Goal: Task Accomplishment & Management: Use online tool/utility

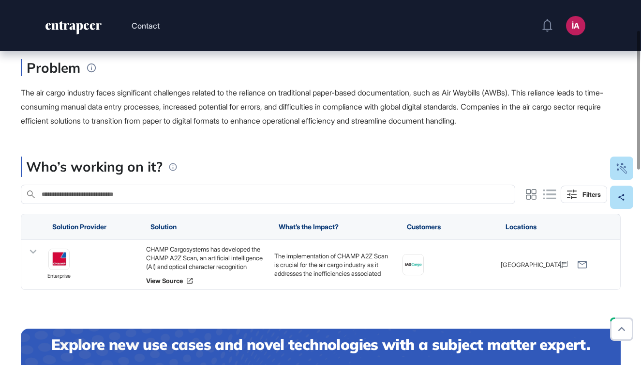
scroll to position [169, 0]
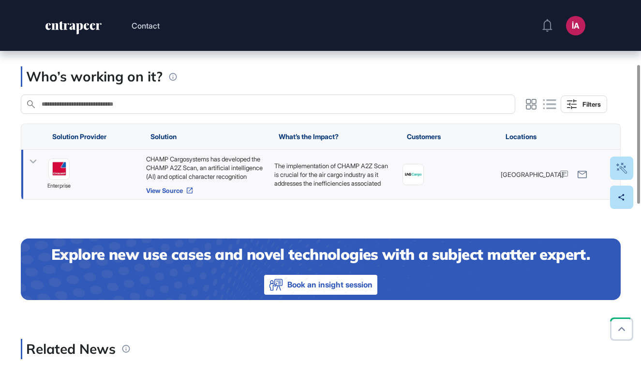
click at [168, 191] on link "View Source" at bounding box center [205, 190] width 119 height 8
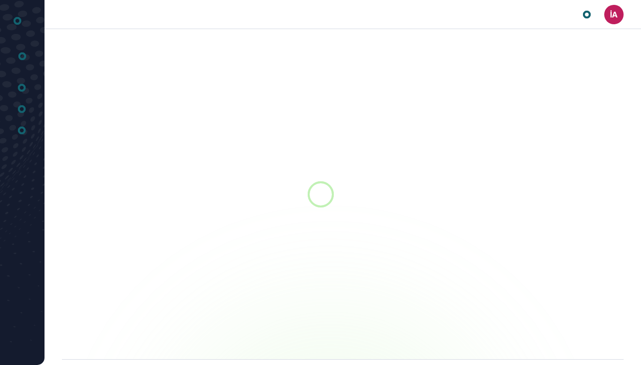
scroll to position [0, 0]
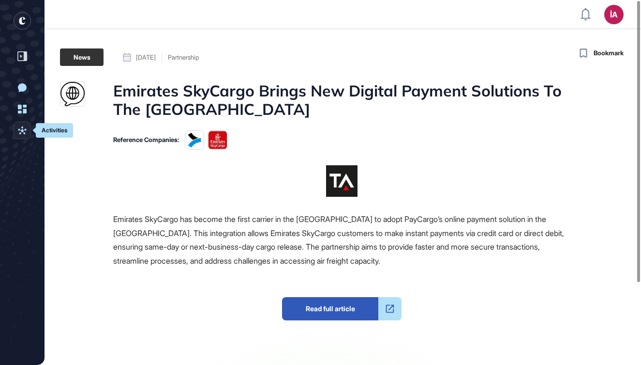
click at [25, 133] on icon at bounding box center [22, 130] width 8 height 8
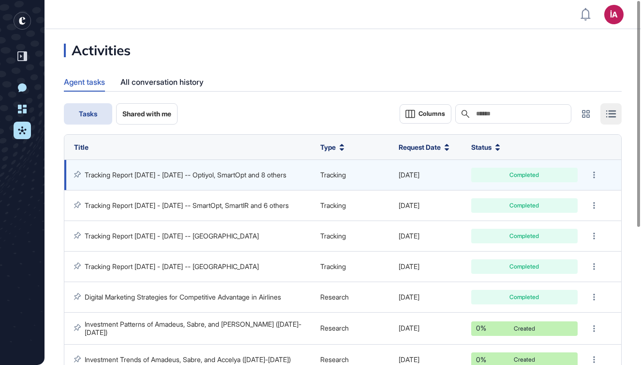
click at [160, 170] on link "Tracking Report [DATE] - [DATE] -- Optiyol, SmartOpt and 8 others" at bounding box center [186, 174] width 202 height 8
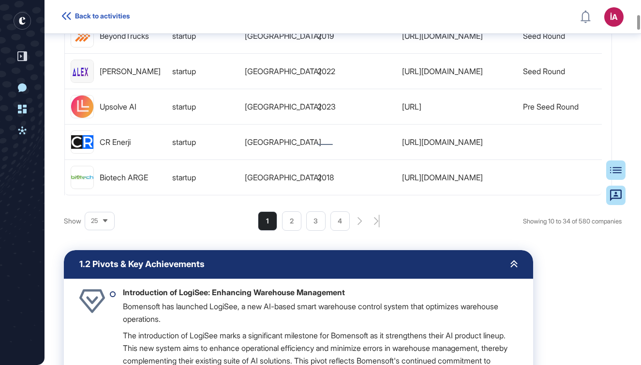
scroll to position [586, 0]
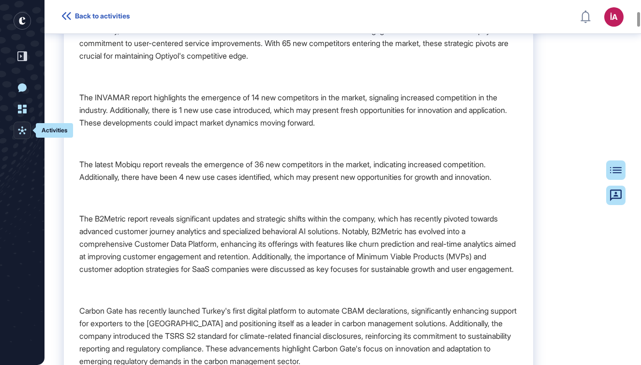
click at [26, 132] on icon at bounding box center [22, 130] width 9 height 9
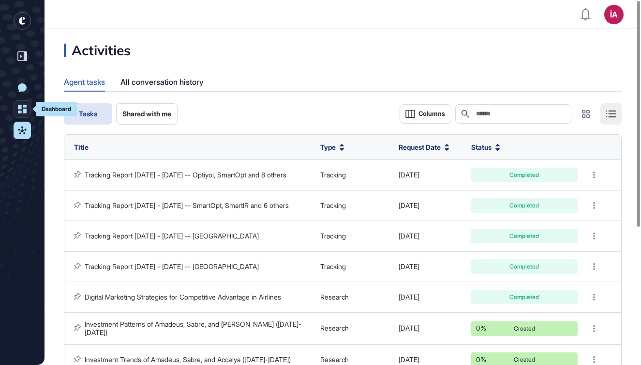
click at [27, 112] on link "Dashboard" at bounding box center [22, 108] width 17 height 17
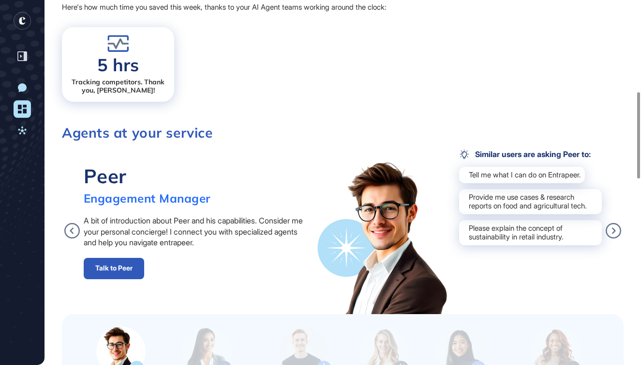
scroll to position [559, 0]
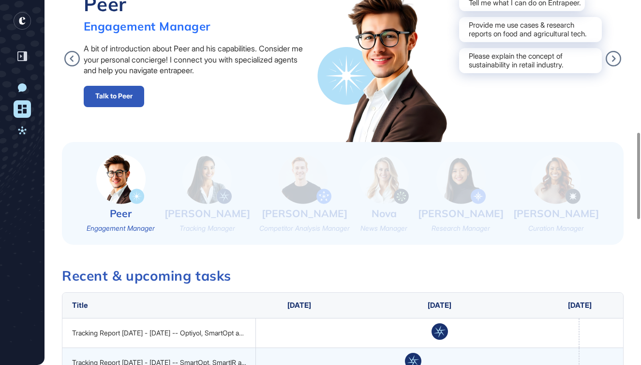
click at [210, 184] on img at bounding box center [207, 179] width 49 height 50
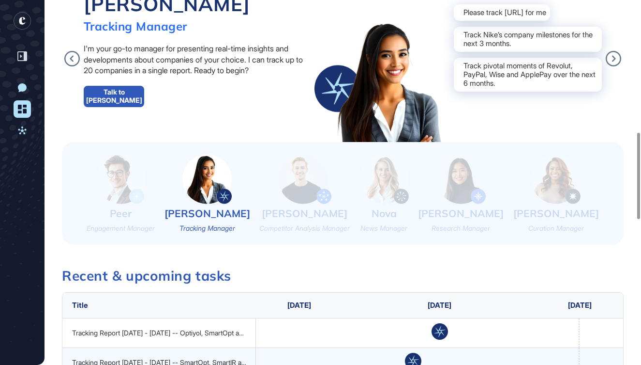
click at [304, 177] on img at bounding box center [304, 179] width 53 height 50
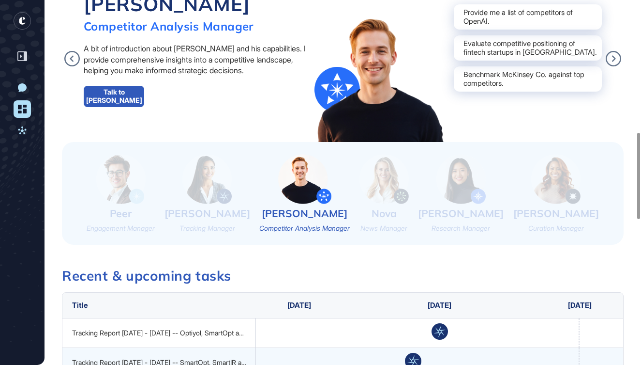
click at [409, 174] on img at bounding box center [384, 179] width 49 height 50
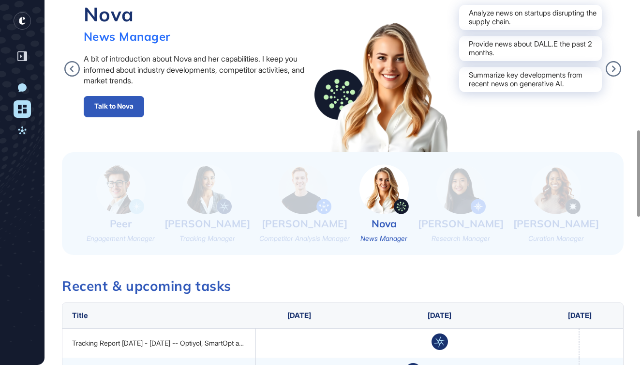
scroll to position [533, 0]
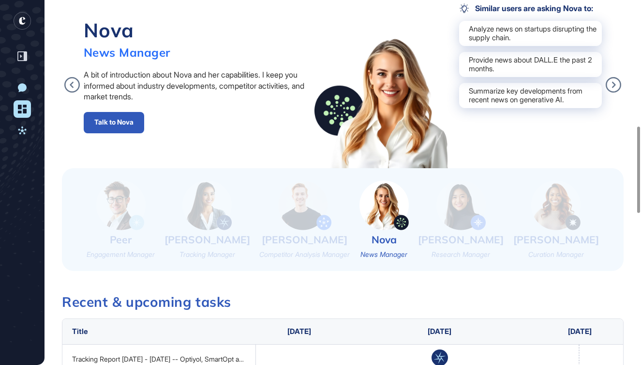
click at [484, 193] on img at bounding box center [461, 205] width 49 height 50
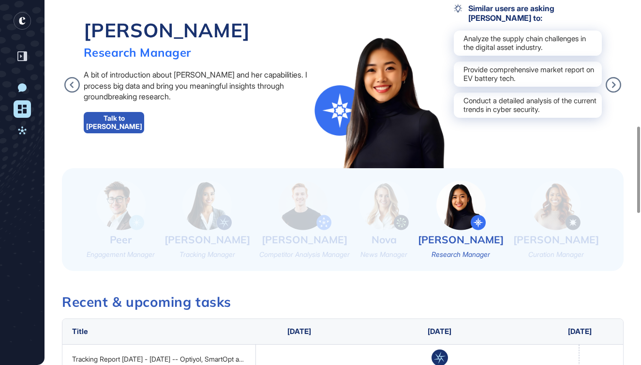
click at [122, 208] on img at bounding box center [120, 205] width 49 height 50
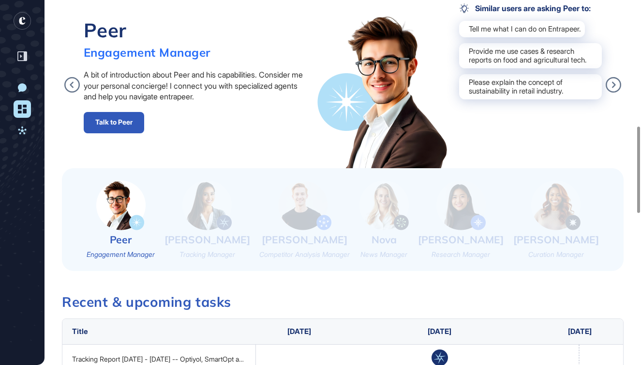
click at [312, 207] on img at bounding box center [304, 205] width 53 height 50
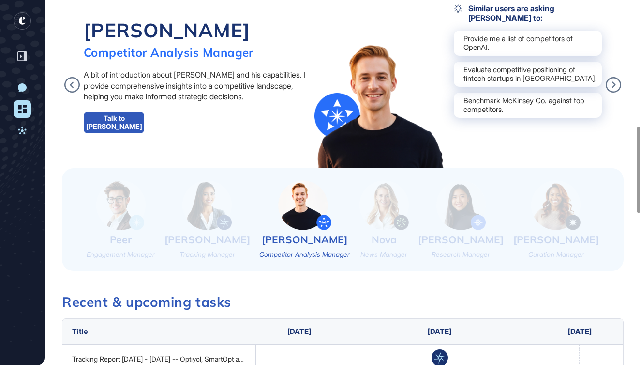
click at [404, 208] on img at bounding box center [384, 205] width 49 height 50
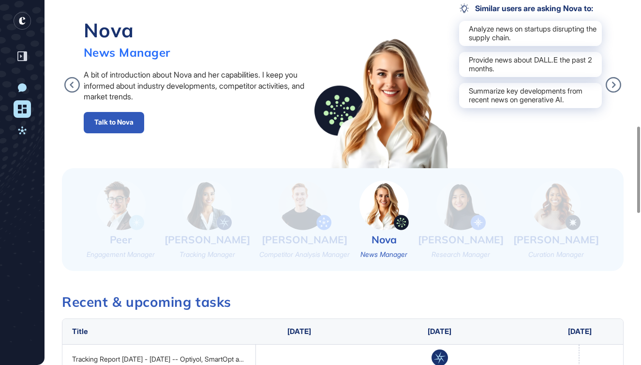
click at [486, 198] on img at bounding box center [461, 205] width 49 height 50
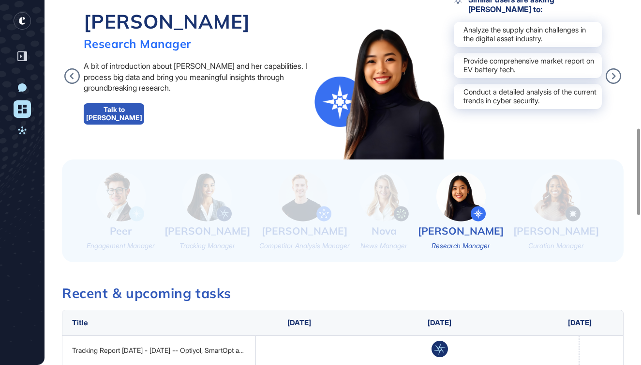
scroll to position [451, 0]
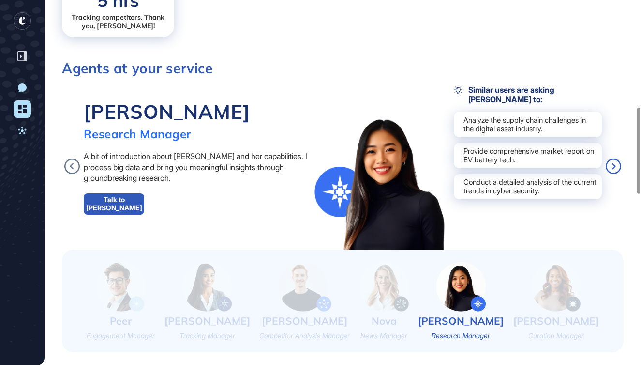
click at [615, 165] on icon at bounding box center [613, 165] width 15 height 15
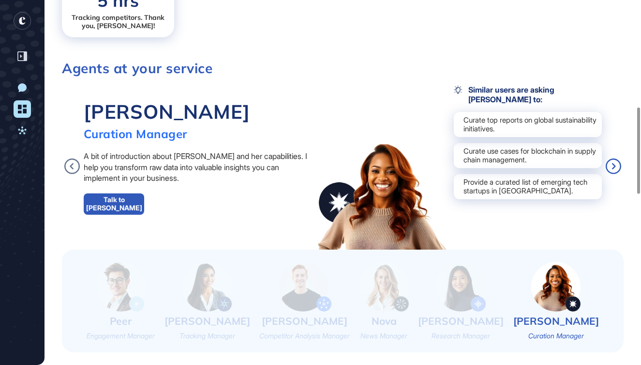
click at [615, 165] on icon at bounding box center [613, 165] width 15 height 15
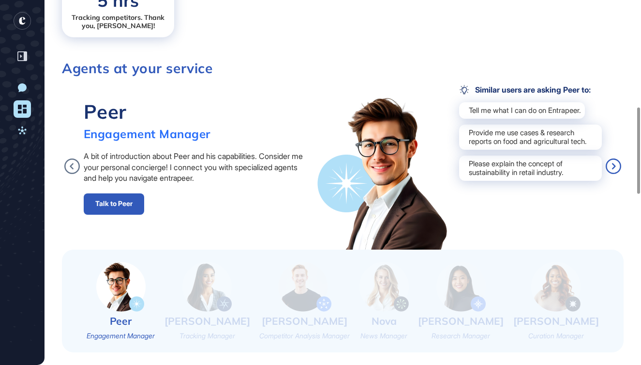
click at [615, 165] on icon at bounding box center [613, 165] width 15 height 15
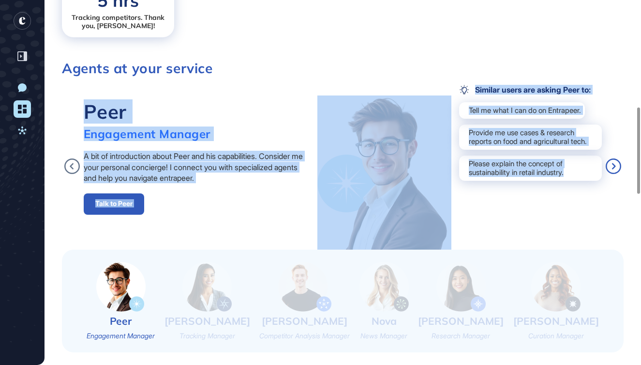
click at [615, 165] on icon at bounding box center [613, 165] width 15 height 15
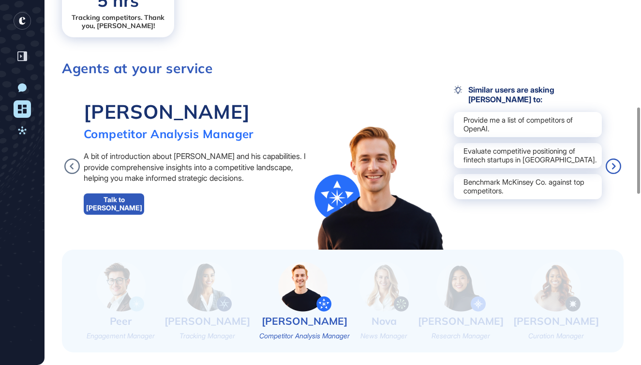
click at [615, 165] on icon at bounding box center [613, 165] width 15 height 15
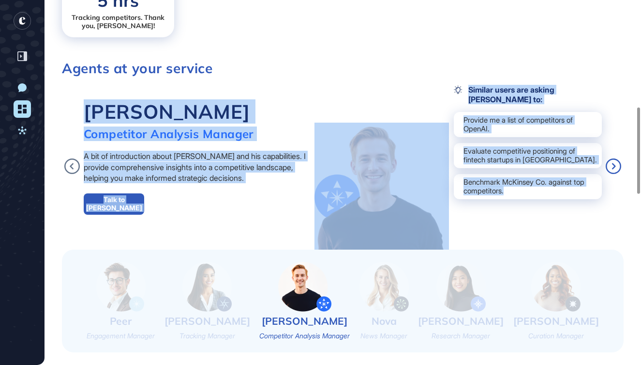
click at [615, 165] on icon at bounding box center [613, 165] width 15 height 15
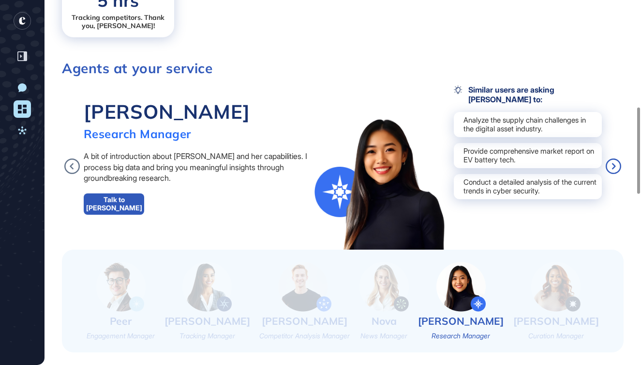
click at [615, 165] on icon at bounding box center [613, 165] width 15 height 15
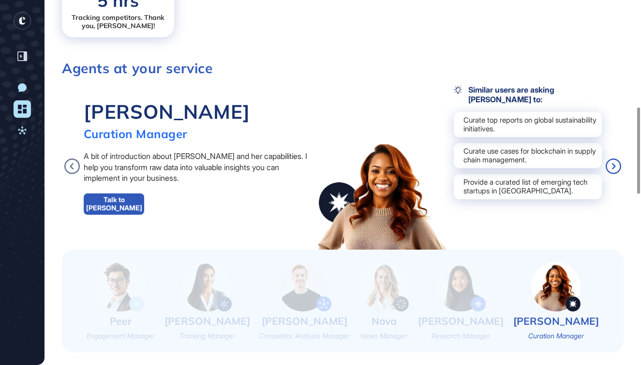
click at [615, 165] on icon at bounding box center [613, 165] width 15 height 15
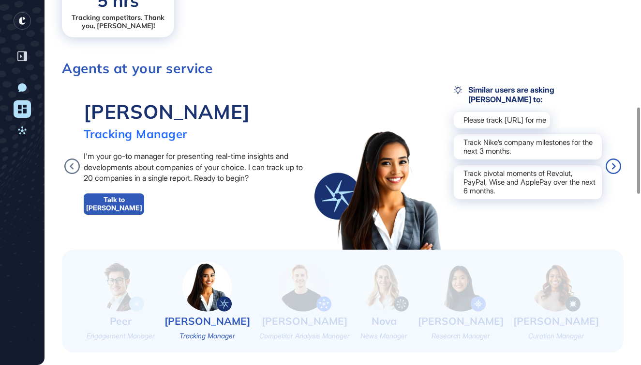
click at [615, 165] on icon at bounding box center [613, 165] width 15 height 15
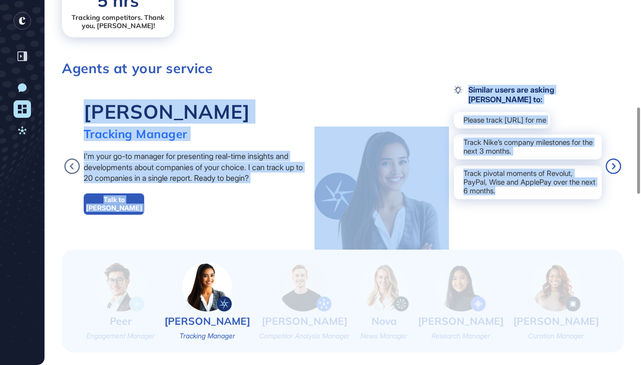
click at [615, 165] on icon at bounding box center [613, 165] width 15 height 15
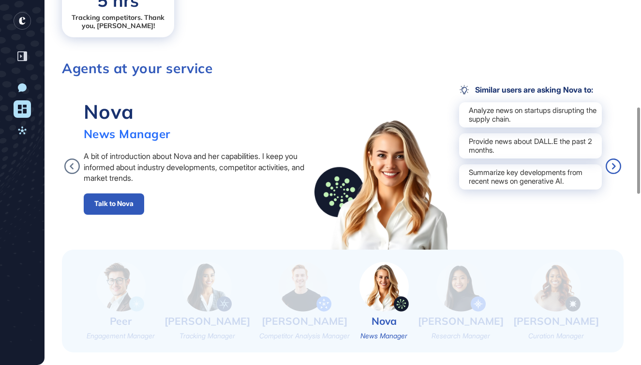
click at [615, 165] on icon at bounding box center [613, 165] width 15 height 15
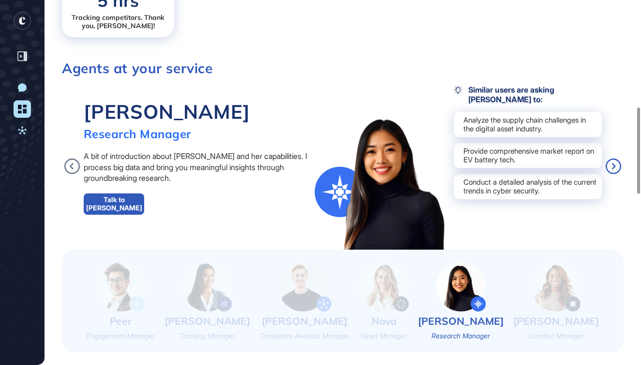
click at [615, 165] on icon at bounding box center [613, 165] width 15 height 15
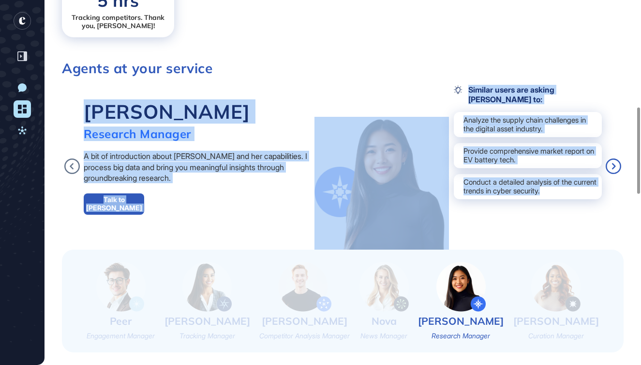
click at [615, 165] on icon at bounding box center [613, 165] width 15 height 15
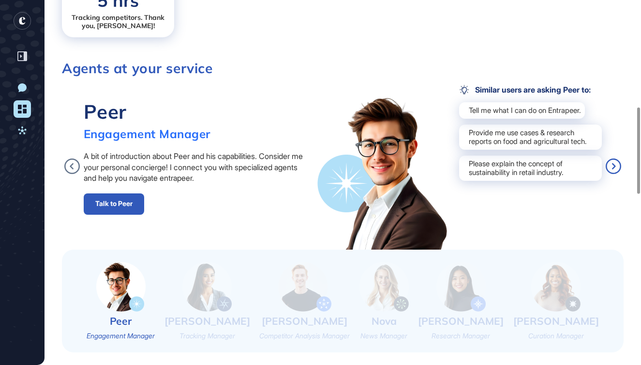
click at [615, 165] on icon at bounding box center [613, 165] width 15 height 15
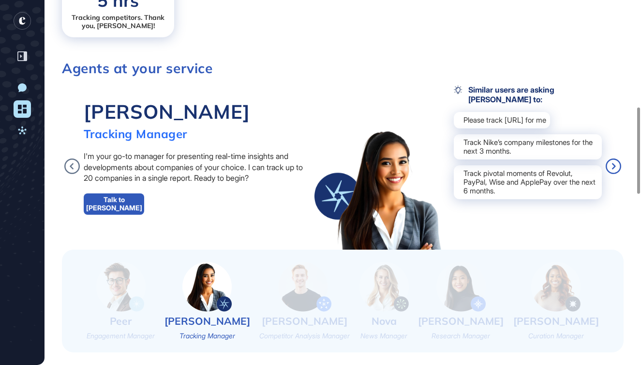
click at [615, 165] on icon at bounding box center [613, 165] width 15 height 15
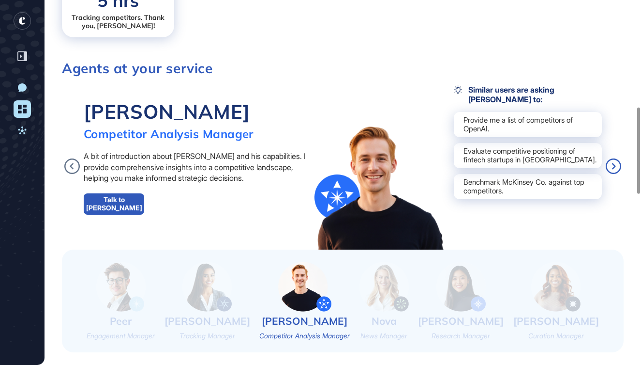
click at [615, 165] on icon at bounding box center [613, 165] width 15 height 15
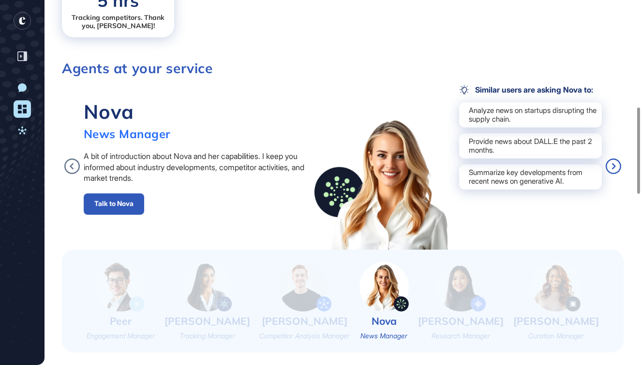
click at [615, 165] on icon at bounding box center [613, 165] width 15 height 15
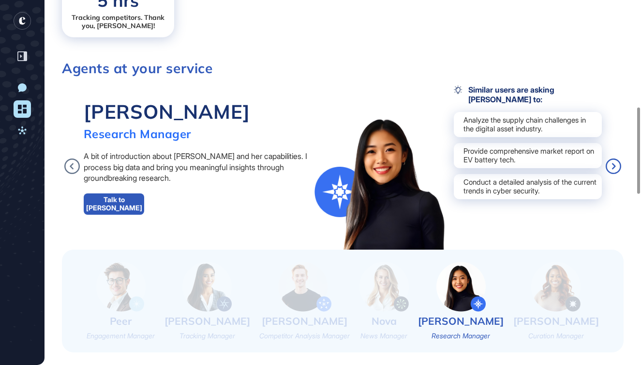
click at [615, 165] on icon at bounding box center [613, 165] width 15 height 15
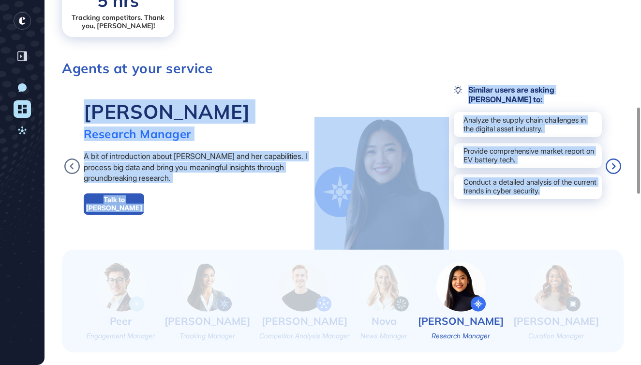
click at [615, 165] on icon at bounding box center [613, 165] width 15 height 15
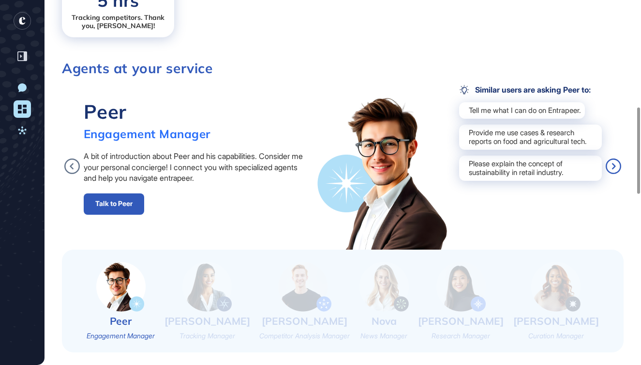
click at [615, 165] on icon at bounding box center [613, 165] width 15 height 15
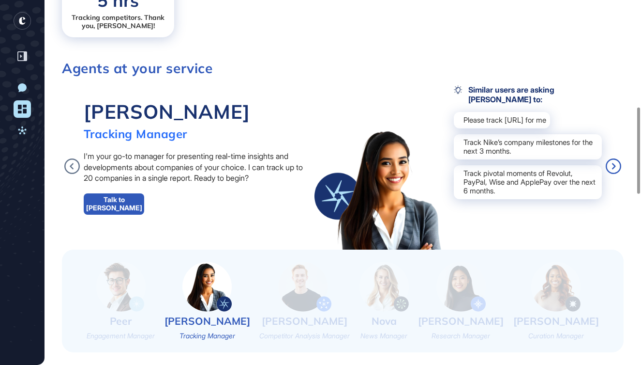
click at [615, 165] on icon at bounding box center [613, 165] width 15 height 15
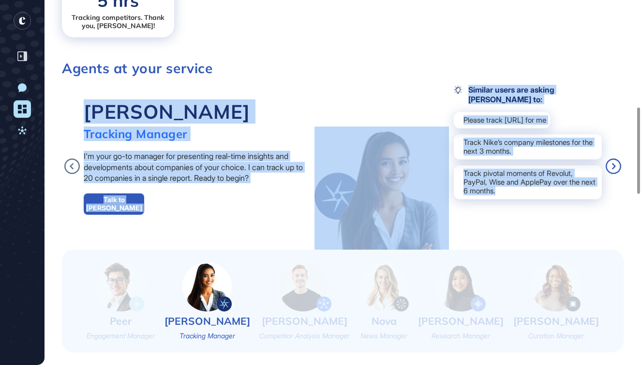
click at [615, 165] on icon at bounding box center [613, 165] width 15 height 15
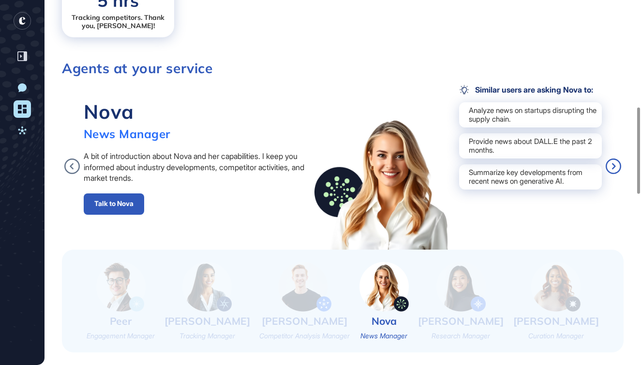
click at [615, 165] on icon at bounding box center [613, 165] width 15 height 15
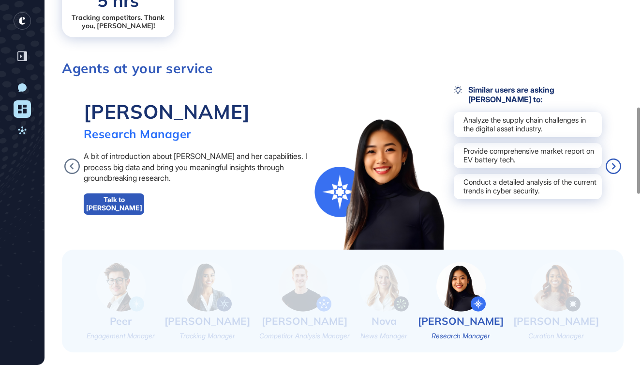
click at [615, 165] on icon at bounding box center [613, 165] width 15 height 15
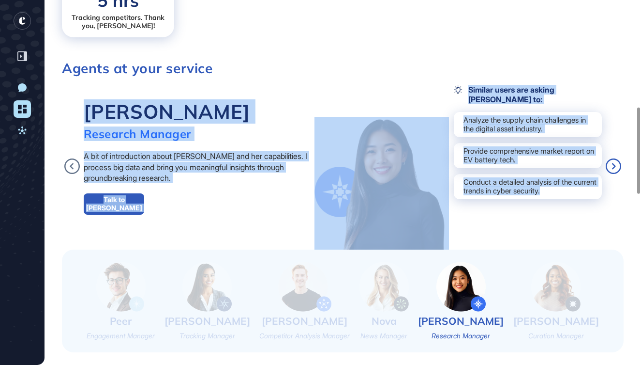
click at [615, 165] on icon at bounding box center [613, 165] width 15 height 15
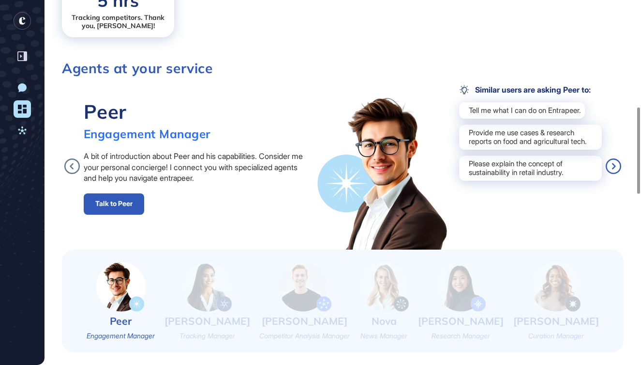
click at [615, 165] on icon at bounding box center [613, 165] width 15 height 15
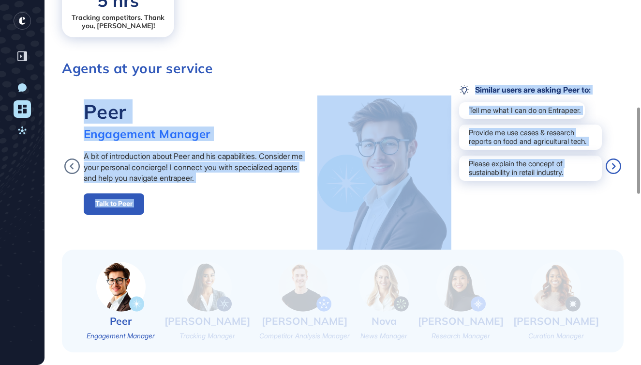
click at [615, 165] on icon at bounding box center [613, 165] width 15 height 15
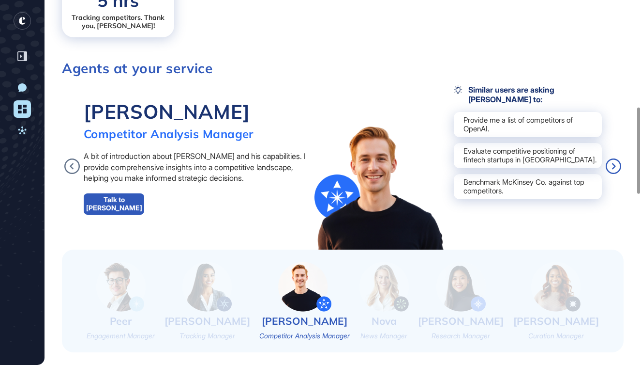
click at [615, 165] on icon at bounding box center [613, 165] width 15 height 15
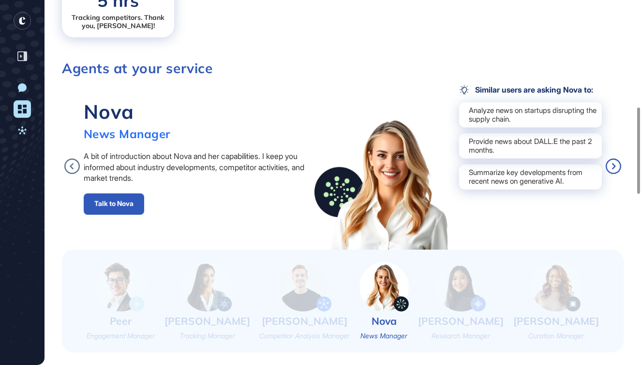
click at [615, 165] on icon at bounding box center [613, 165] width 15 height 15
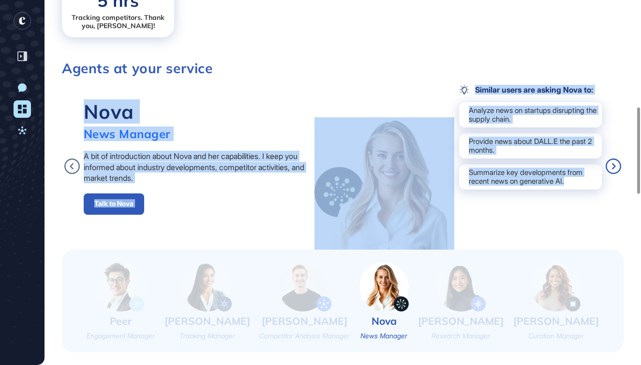
click at [615, 165] on icon at bounding box center [613, 165] width 15 height 15
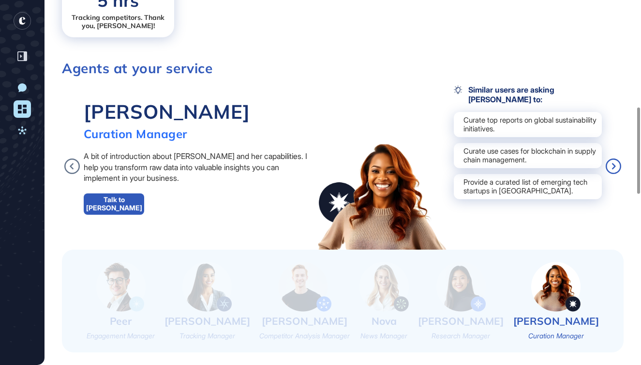
click at [615, 165] on icon at bounding box center [613, 165] width 15 height 15
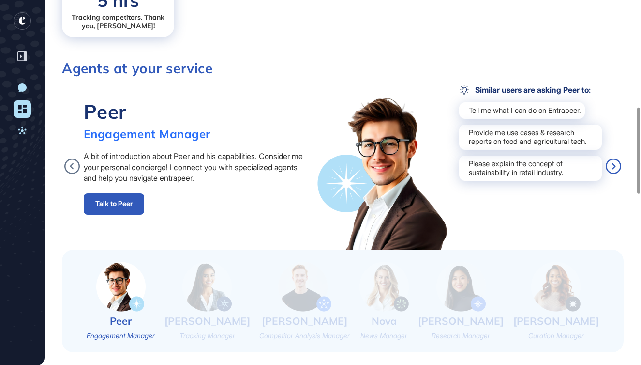
click at [615, 165] on icon at bounding box center [613, 165] width 15 height 15
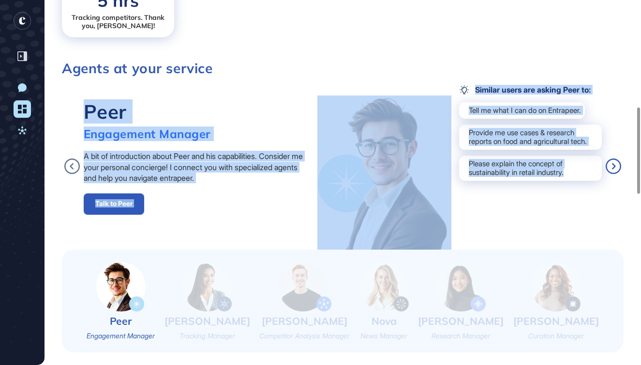
click at [615, 165] on icon at bounding box center [613, 165] width 15 height 15
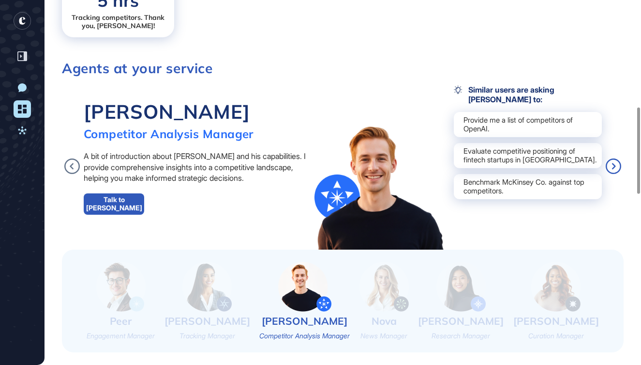
click at [615, 165] on icon at bounding box center [613, 165] width 15 height 15
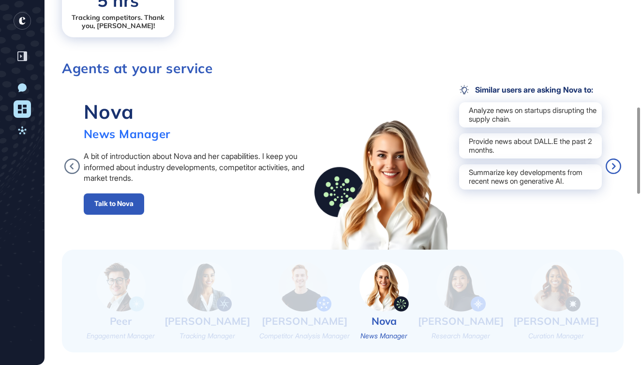
click at [615, 165] on icon at bounding box center [613, 165] width 15 height 15
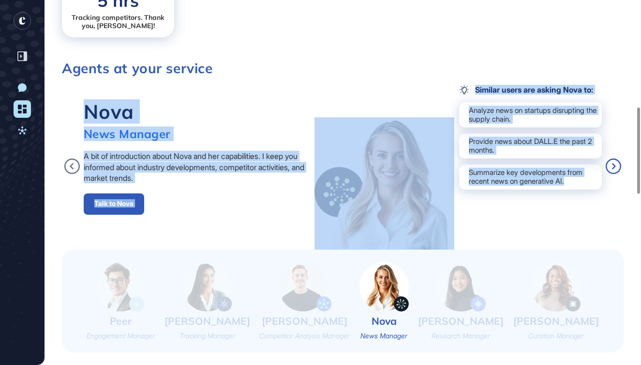
click at [615, 165] on icon at bounding box center [613, 165] width 15 height 15
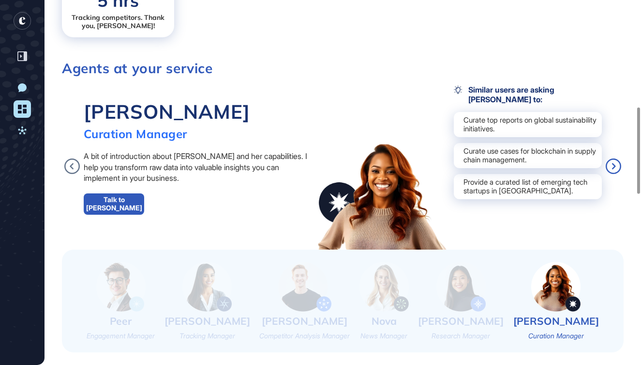
click at [615, 165] on icon at bounding box center [613, 165] width 15 height 15
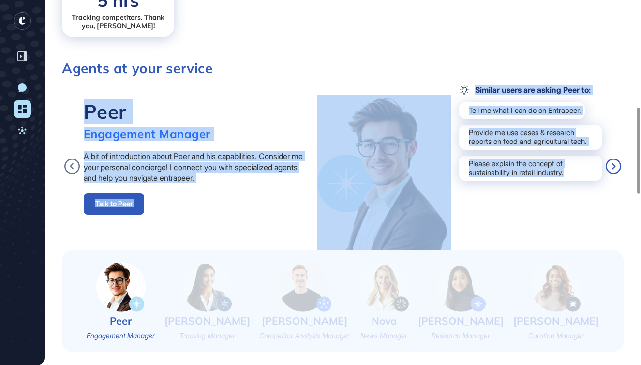
click at [615, 165] on icon at bounding box center [613, 165] width 15 height 15
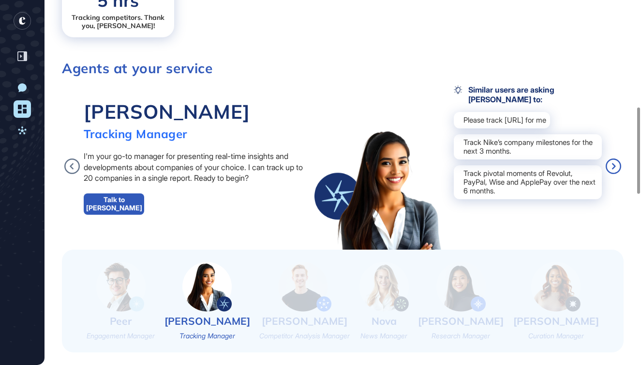
click at [615, 165] on icon at bounding box center [613, 165] width 15 height 15
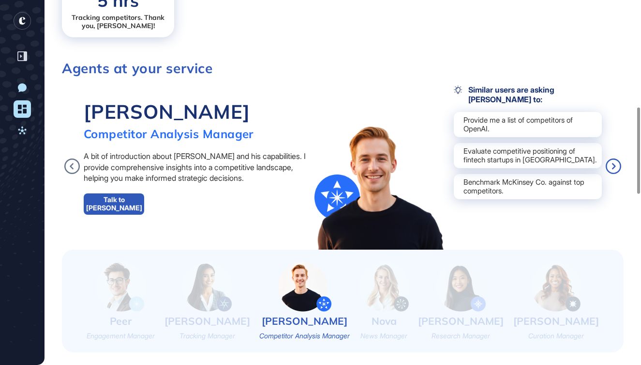
click at [615, 165] on icon at bounding box center [613, 165] width 15 height 15
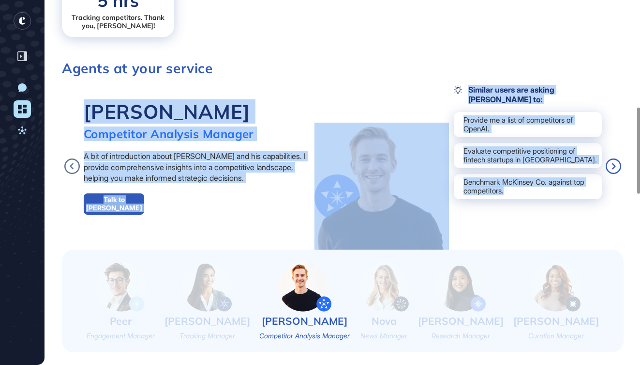
click at [615, 165] on icon at bounding box center [613, 165] width 15 height 15
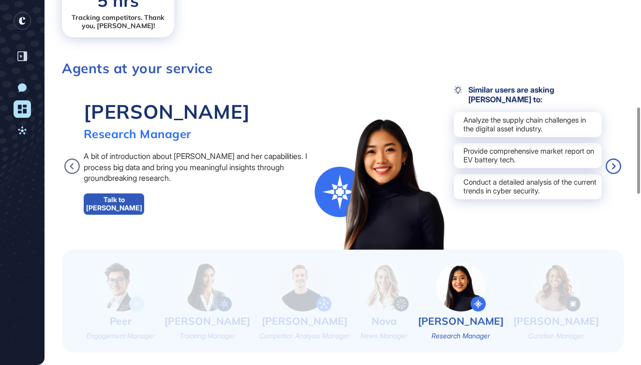
click at [615, 165] on icon at bounding box center [613, 165] width 15 height 15
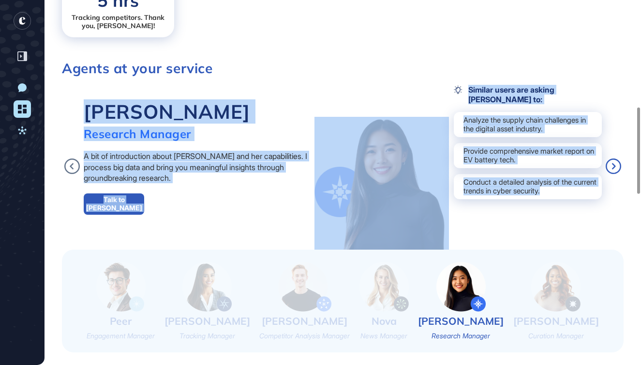
click at [615, 165] on icon at bounding box center [613, 165] width 15 height 15
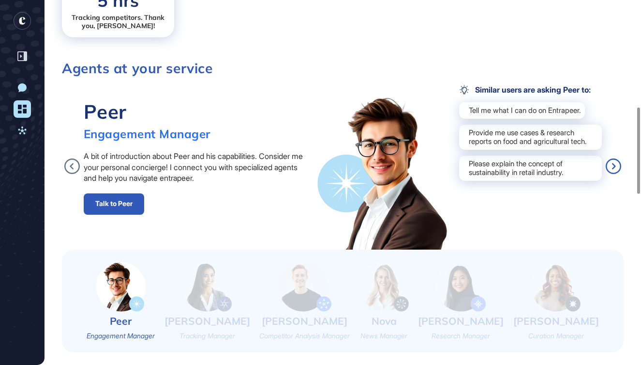
click at [615, 165] on icon at bounding box center [613, 165] width 15 height 15
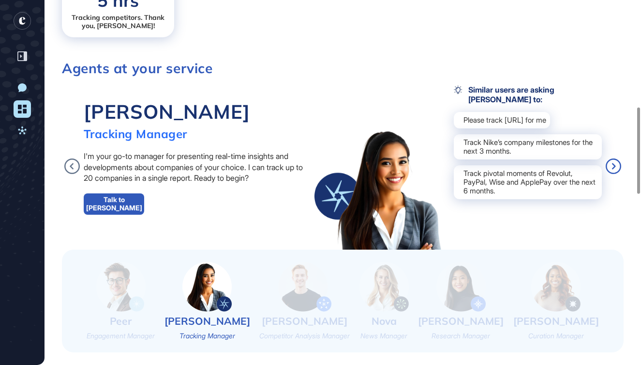
click at [615, 165] on icon at bounding box center [613, 165] width 15 height 15
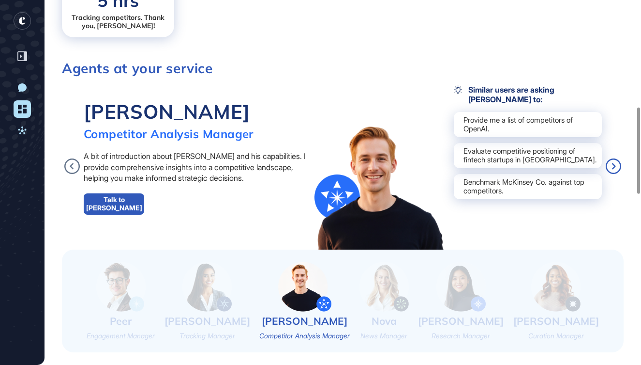
click at [615, 165] on icon at bounding box center [613, 165] width 15 height 15
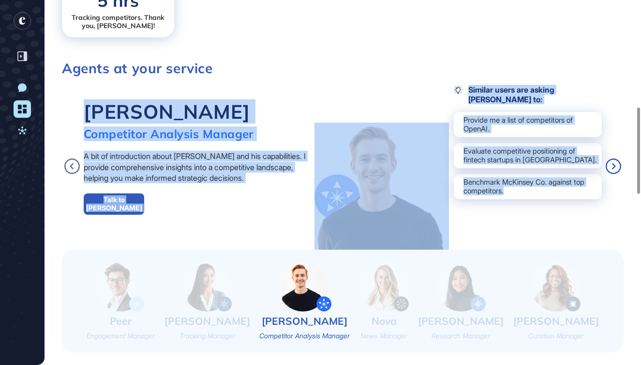
click at [615, 165] on icon at bounding box center [613, 165] width 15 height 15
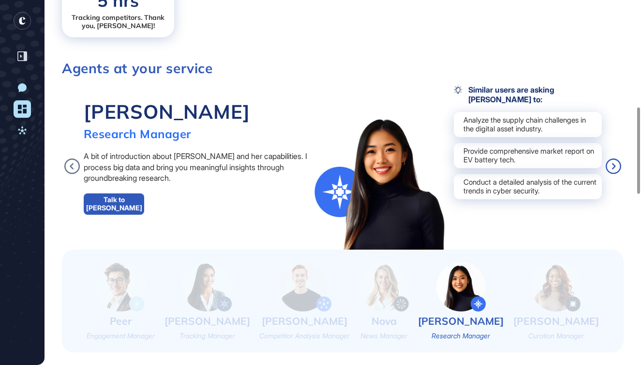
click at [615, 165] on icon at bounding box center [613, 165] width 15 height 15
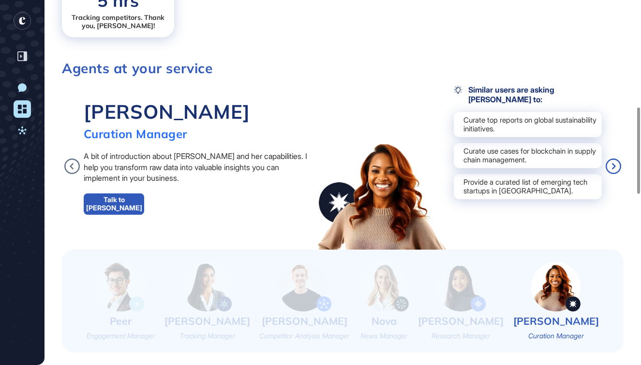
click at [615, 165] on icon at bounding box center [613, 165] width 15 height 15
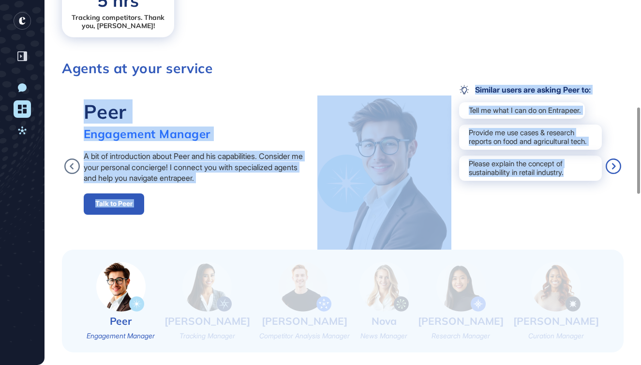
click at [615, 165] on icon at bounding box center [613, 165] width 15 height 15
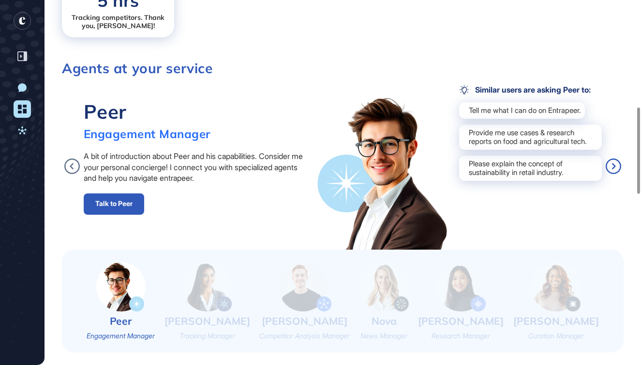
click at [615, 165] on icon at bounding box center [613, 165] width 15 height 15
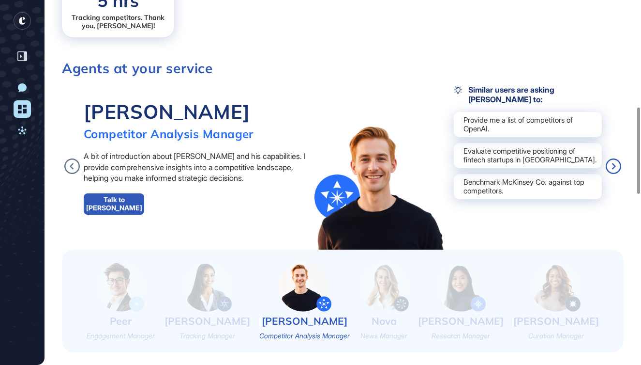
click at [615, 165] on icon at bounding box center [613, 165] width 15 height 15
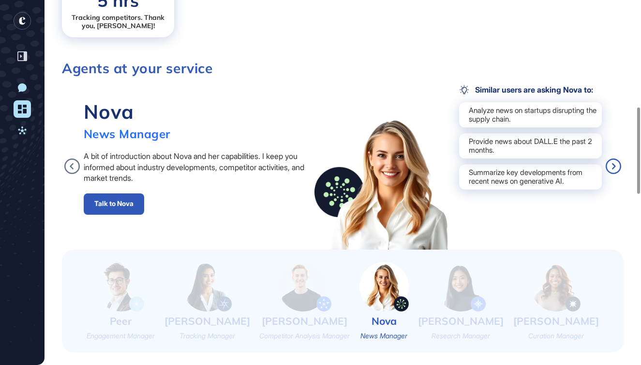
click at [615, 165] on icon at bounding box center [613, 165] width 15 height 15
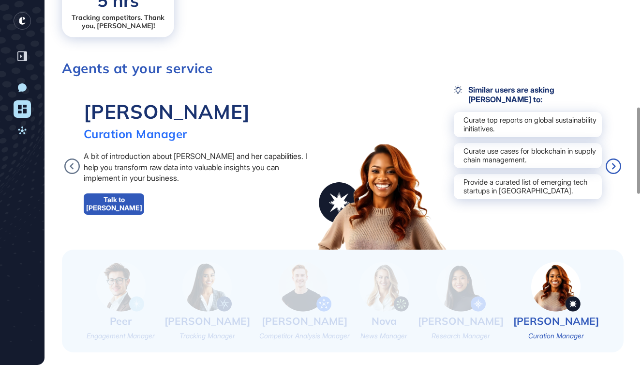
click at [615, 165] on icon at bounding box center [613, 165] width 15 height 15
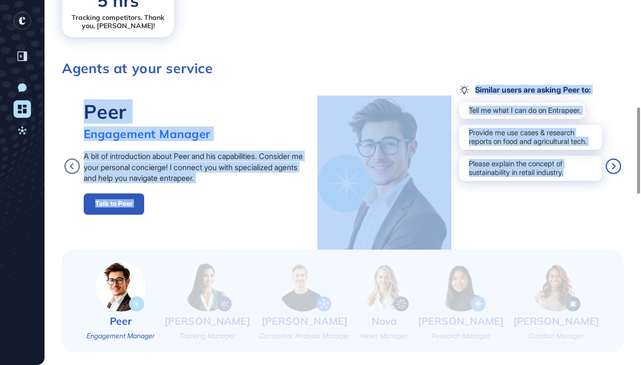
click at [615, 165] on icon at bounding box center [613, 165] width 15 height 15
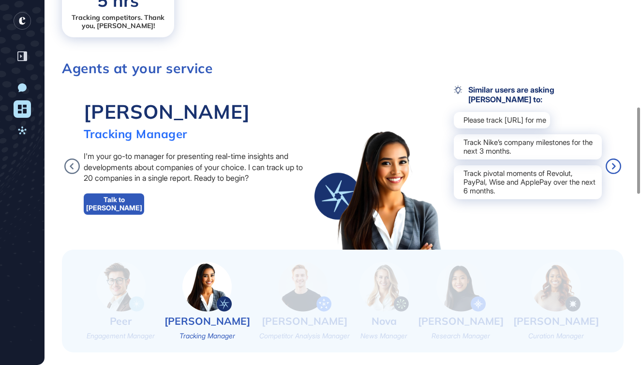
click at [612, 169] on icon at bounding box center [613, 165] width 15 height 15
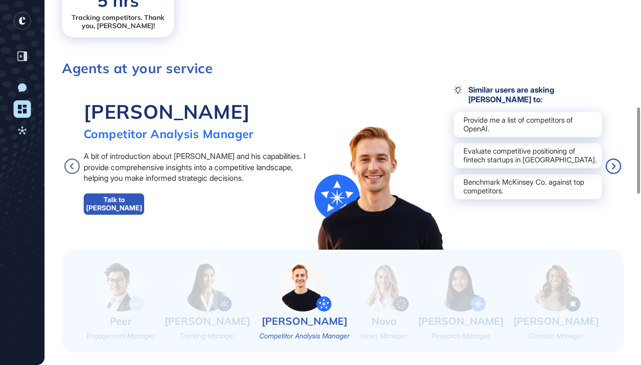
click at [612, 169] on icon at bounding box center [613, 165] width 15 height 15
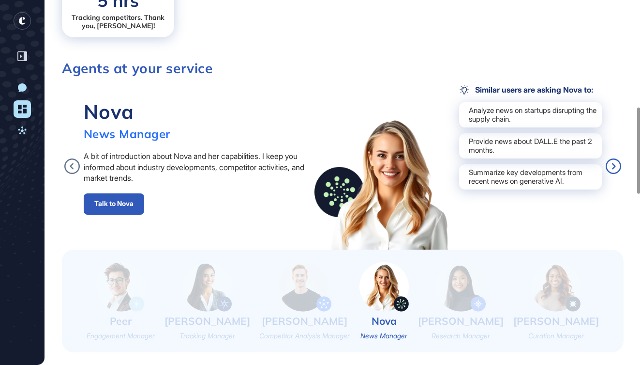
click at [612, 169] on icon at bounding box center [613, 165] width 15 height 15
